Goal: Task Accomplishment & Management: Manage account settings

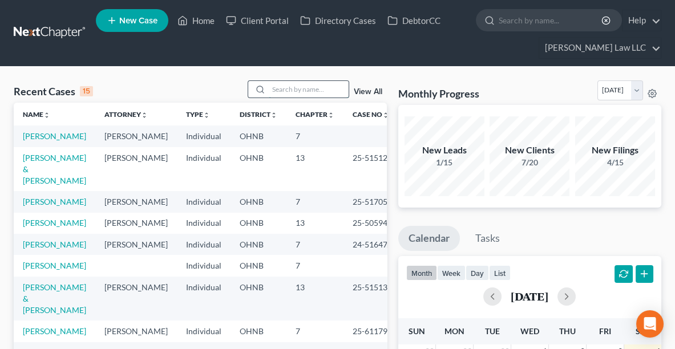
click at [319, 91] on input "search" at bounding box center [309, 89] width 80 height 17
type input "ferguson"
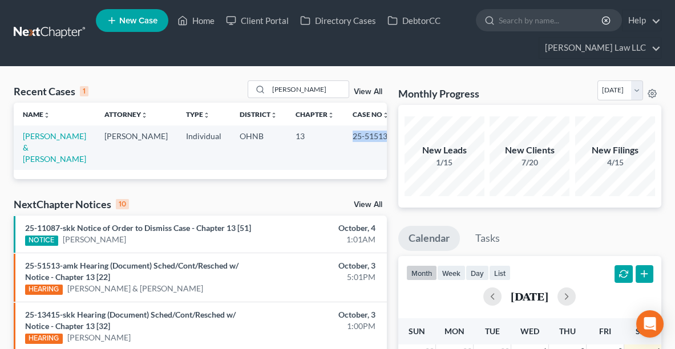
drag, startPoint x: 380, startPoint y: 134, endPoint x: 339, endPoint y: 136, distance: 40.6
click at [344, 136] on td "25-51513" at bounding box center [371, 148] width 55 height 44
copy td "25-51513"
click at [29, 142] on link "Ferguson, Anthony & Miller, Tracey" at bounding box center [54, 147] width 63 height 33
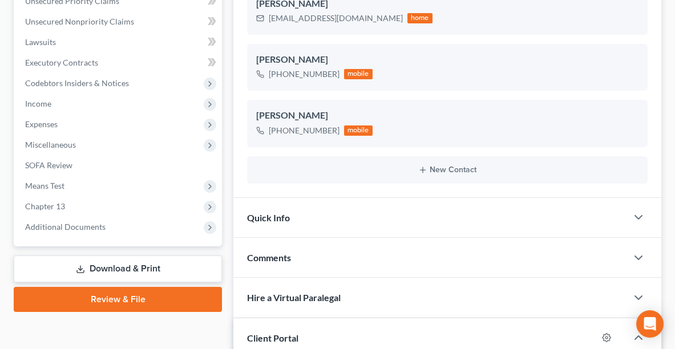
scroll to position [290, 0]
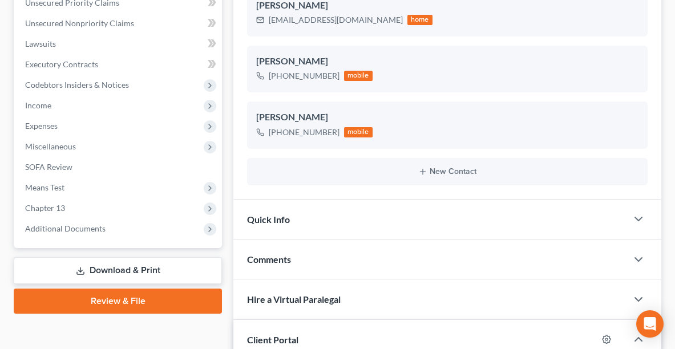
click at [487, 247] on div "Comments" at bounding box center [430, 259] width 394 height 39
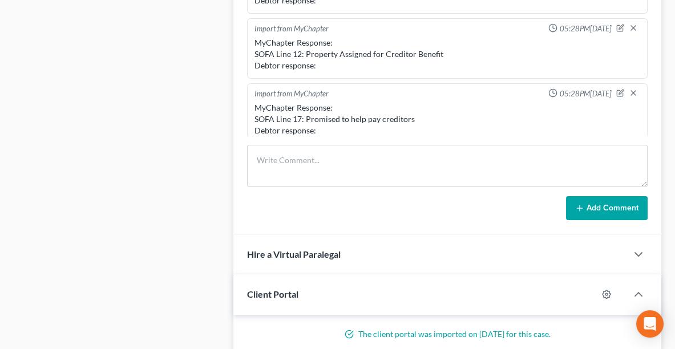
scroll to position [628, 0]
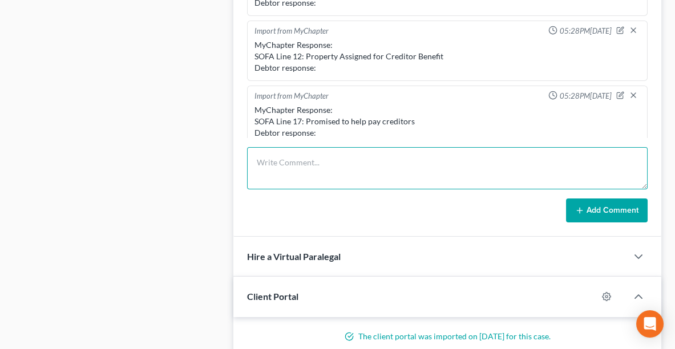
click at [450, 154] on textarea at bounding box center [447, 168] width 401 height 42
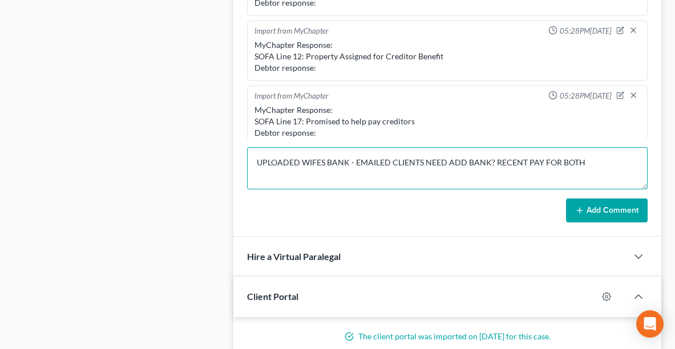
type textarea "UPLOADED WIFES BANK - EMAILED CLIENTS NEED ADD BANK? RECENT PAY FOR BOTH"
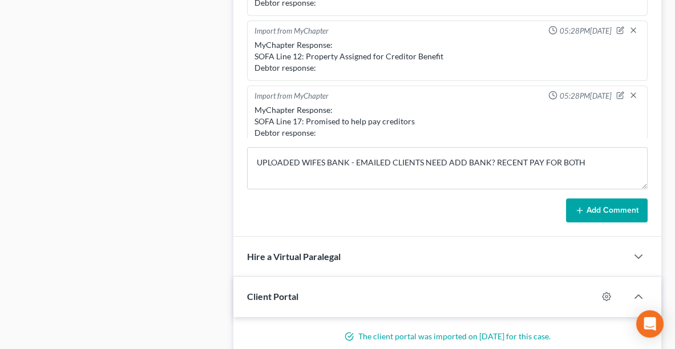
click at [590, 206] on button "Add Comment" at bounding box center [607, 211] width 82 height 24
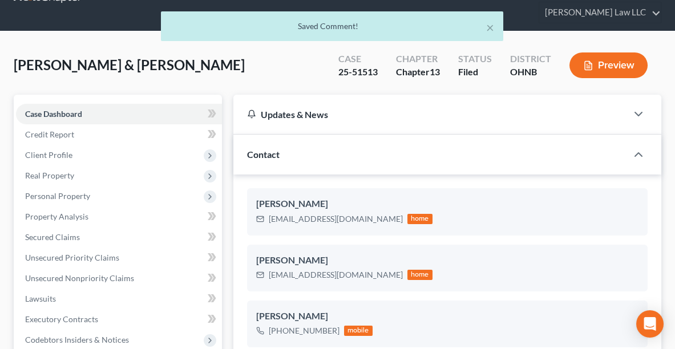
scroll to position [10, 0]
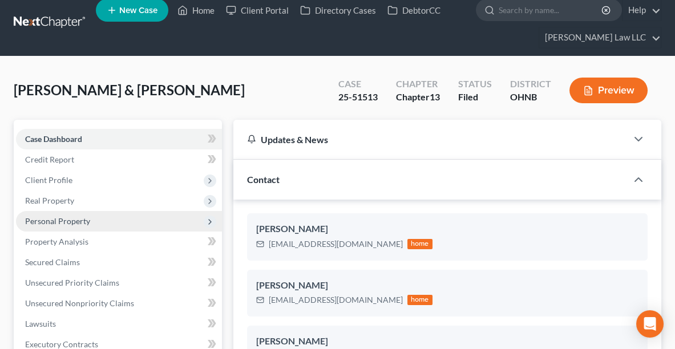
click at [53, 219] on span "Personal Property" at bounding box center [57, 221] width 65 height 10
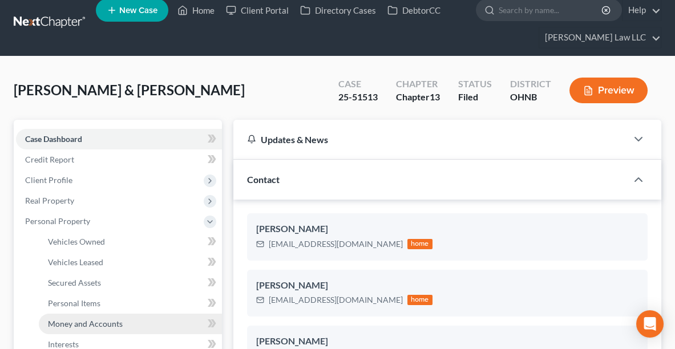
click at [75, 326] on span "Money and Accounts" at bounding box center [85, 324] width 75 height 10
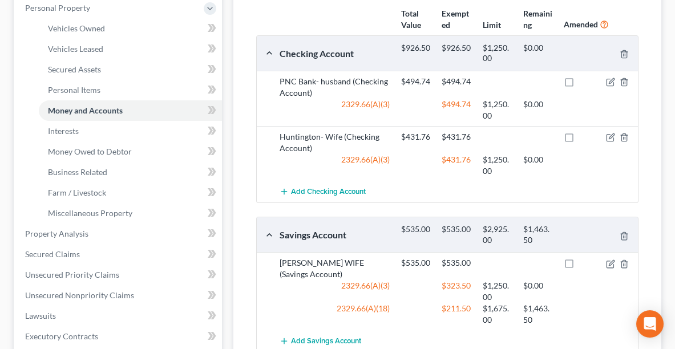
scroll to position [221, 0]
